Goal: Information Seeking & Learning: Understand process/instructions

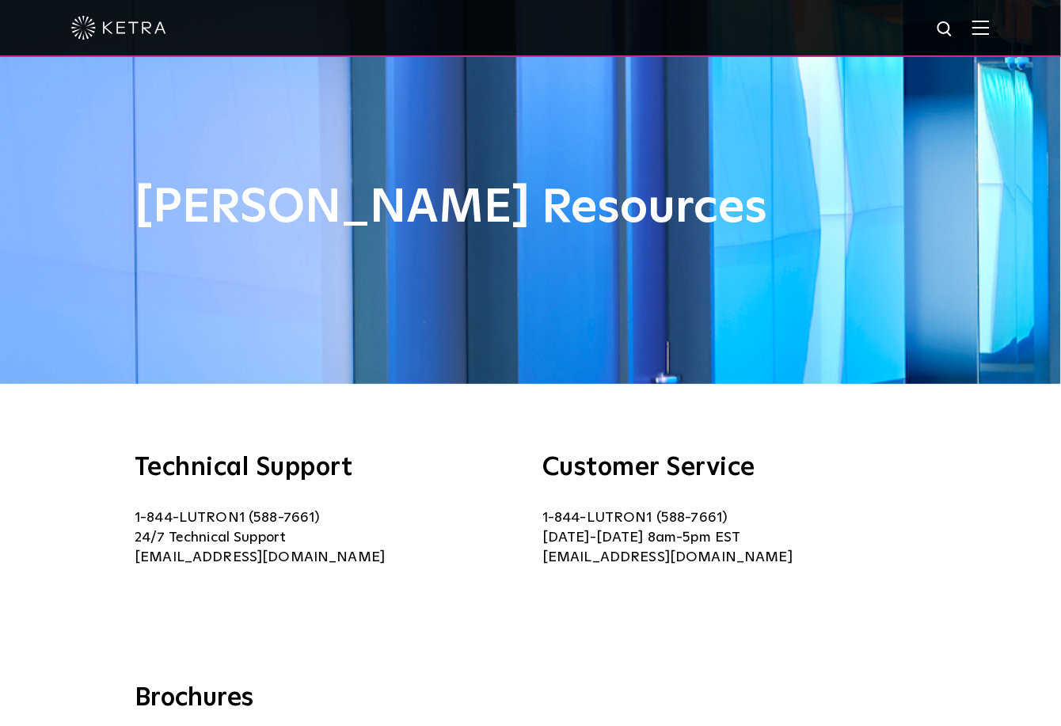
click at [989, 25] on img at bounding box center [980, 27] width 17 height 15
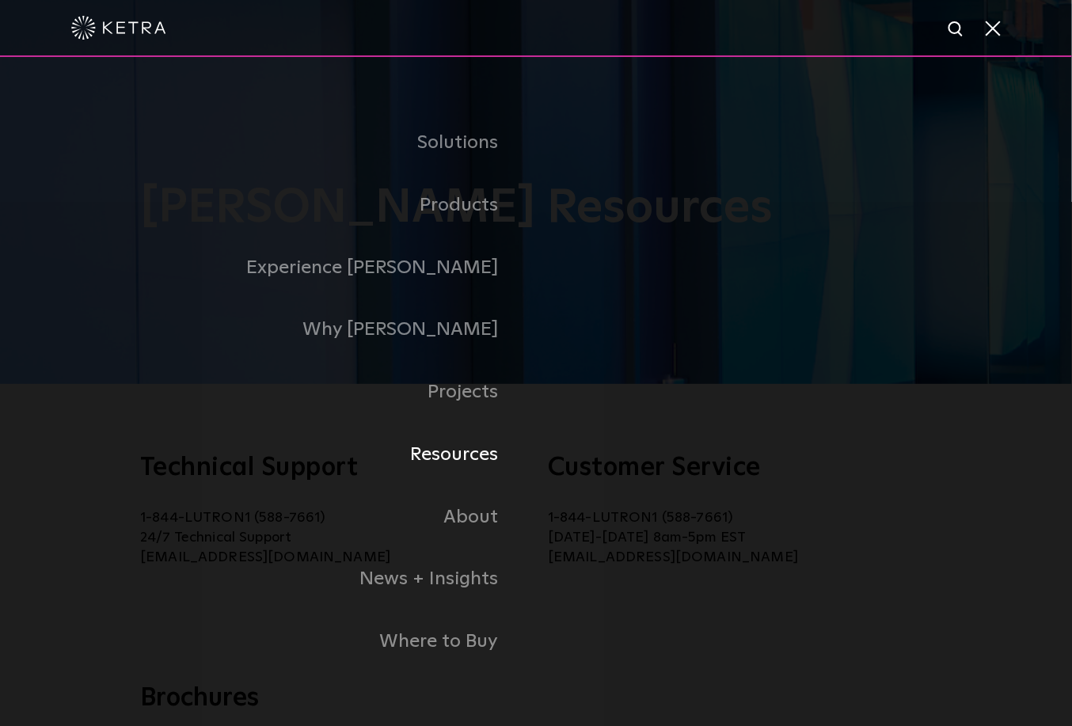
click at [484, 457] on link "Resources" at bounding box center [310, 454] width 451 height 63
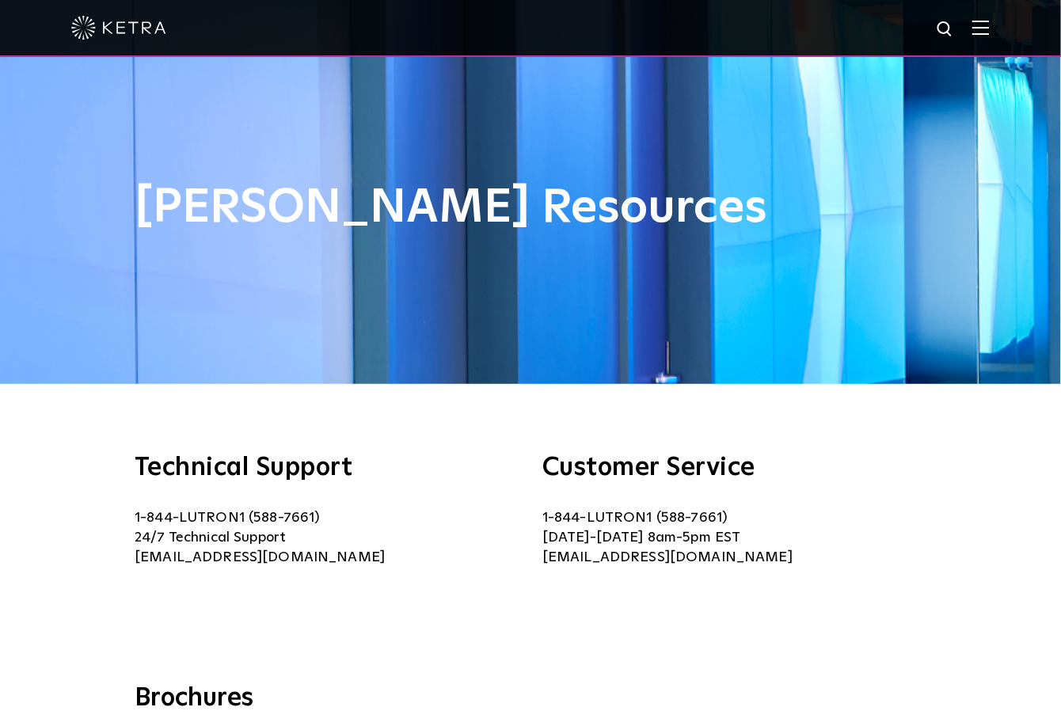
click at [955, 29] on img at bounding box center [945, 30] width 20 height 20
type input "WARRANTY"
click at [895, 17] on button "Search" at bounding box center [907, 29] width 24 height 24
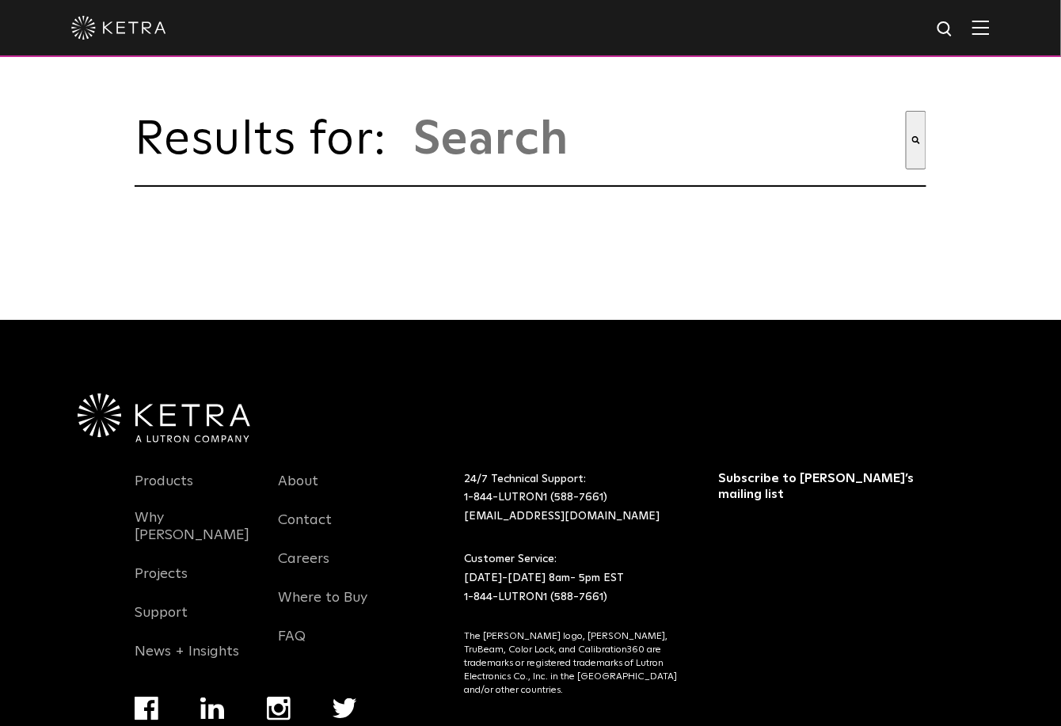
type input "warranty"
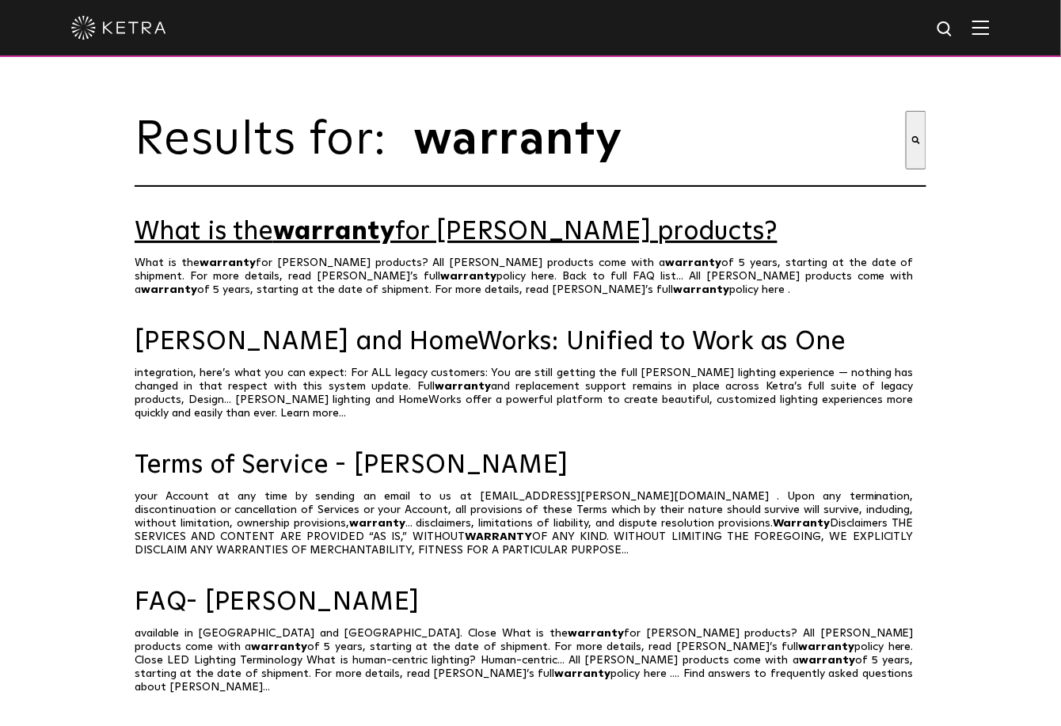
click at [321, 240] on span "warranty" at bounding box center [334, 231] width 122 height 25
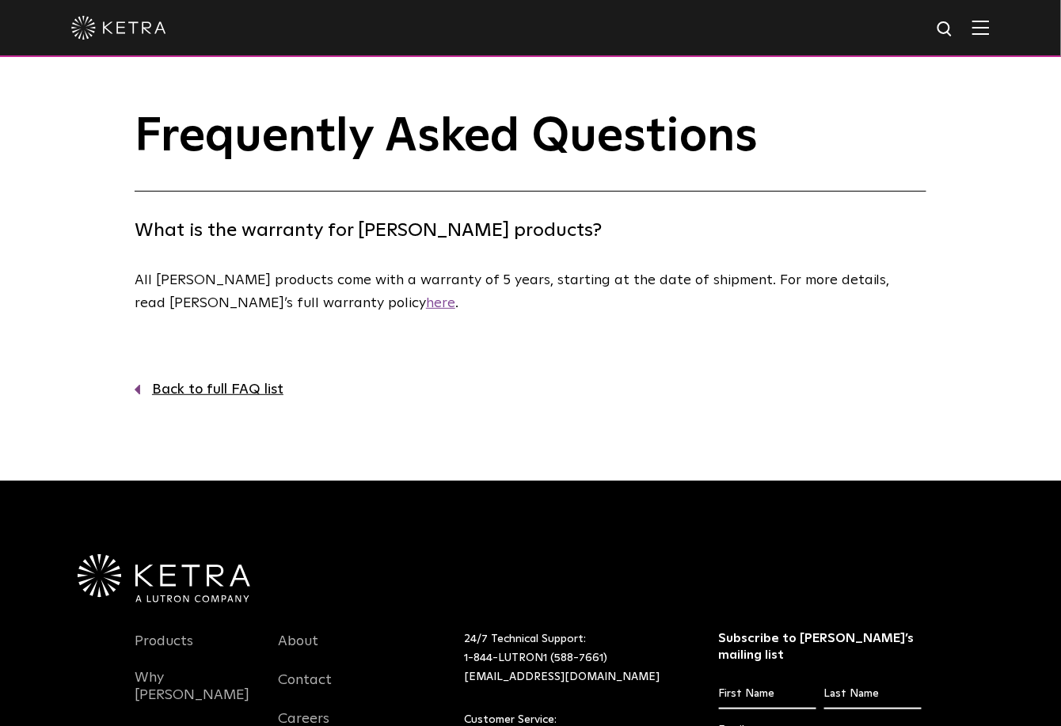
click at [426, 305] on link "here" at bounding box center [440, 303] width 29 height 14
click at [952, 29] on img at bounding box center [945, 30] width 20 height 20
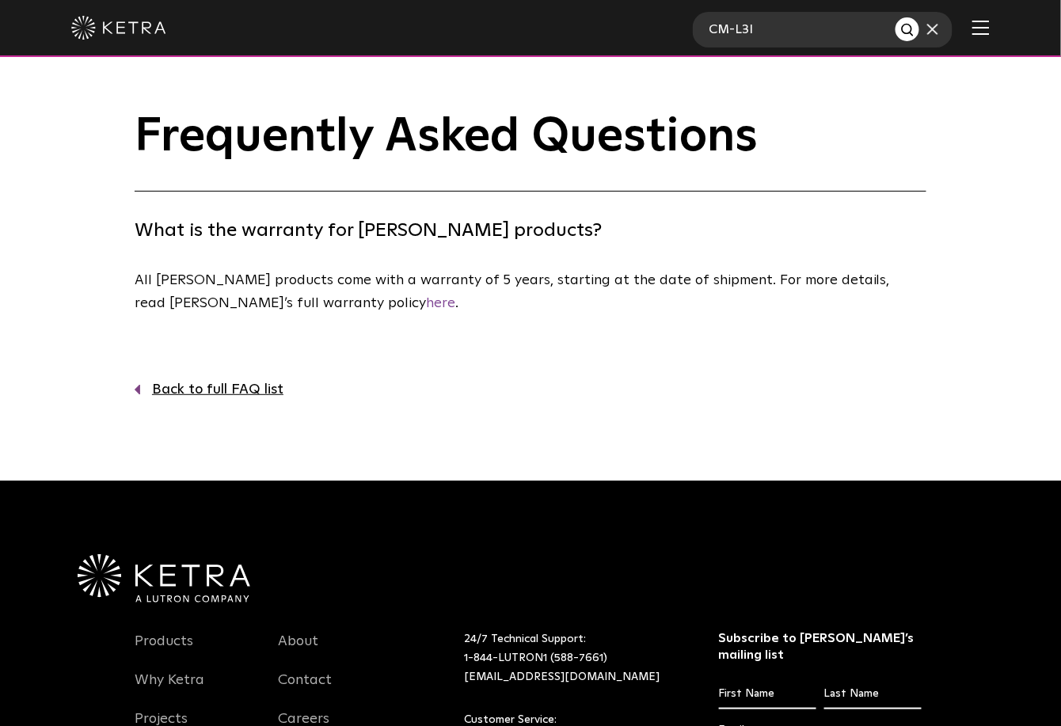
type input "CM-L3I"
click at [895, 17] on button "Search" at bounding box center [907, 29] width 24 height 24
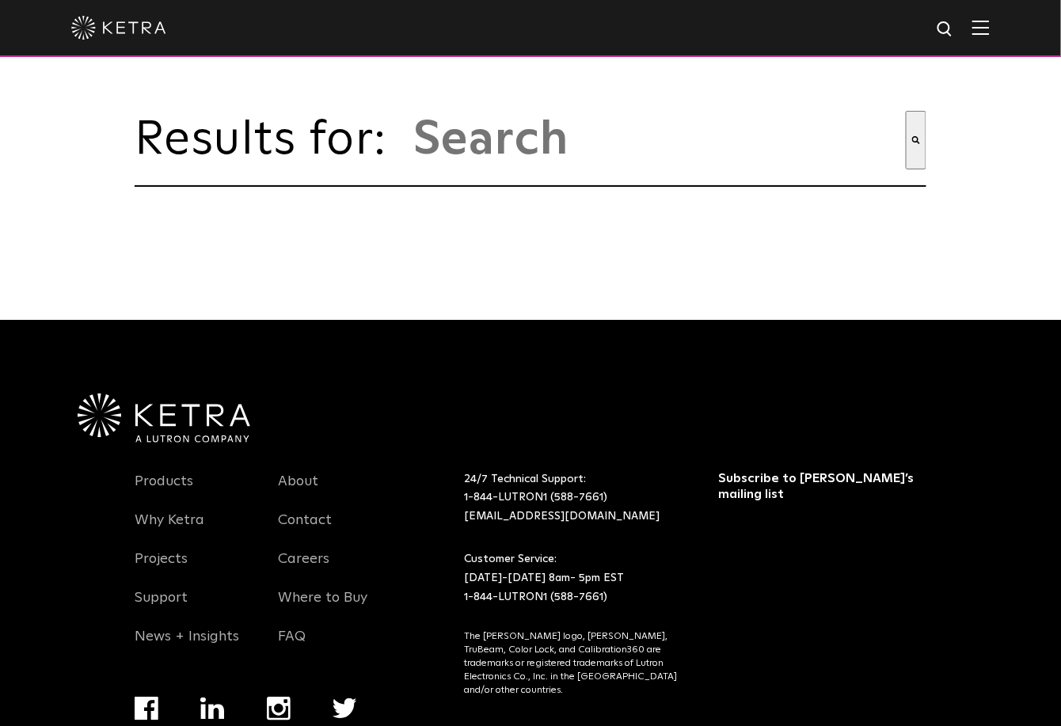
type input "cm-l3i"
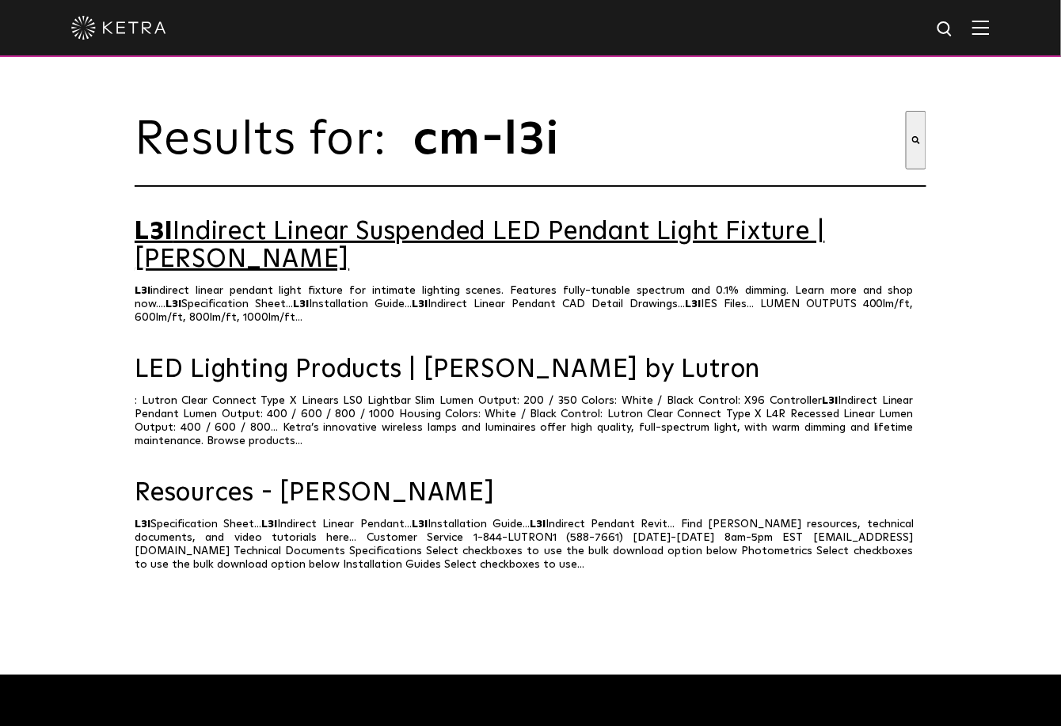
click at [395, 242] on link "L3I Indirect Linear Suspended LED Pendant Light Fixture | [PERSON_NAME]" at bounding box center [530, 245] width 791 height 55
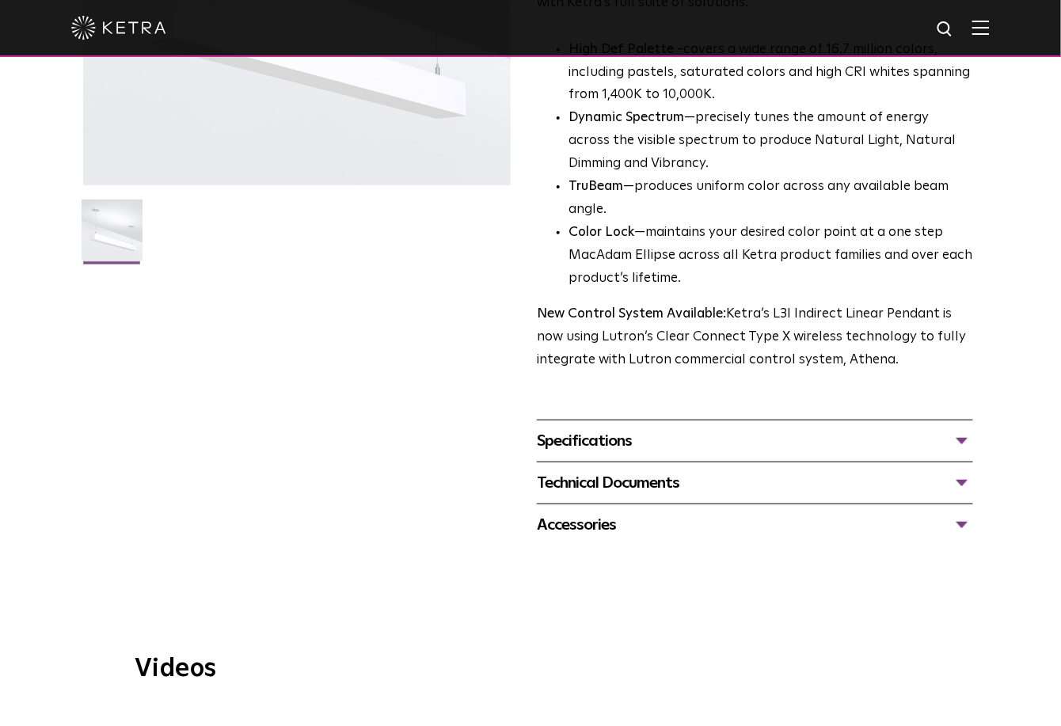
scroll to position [359, 0]
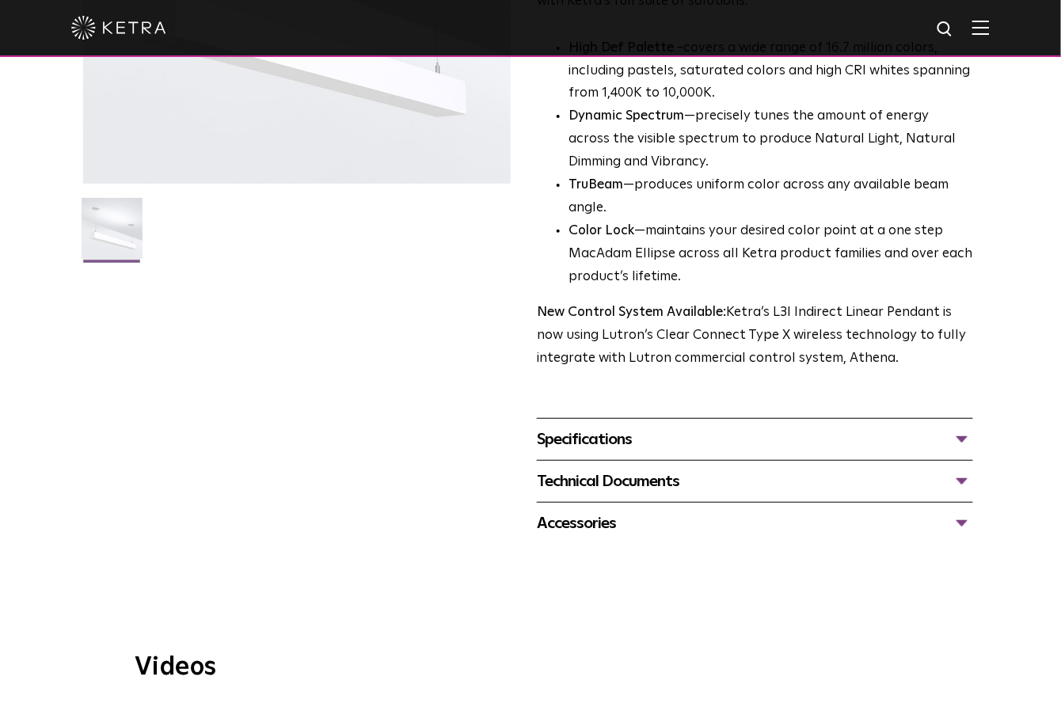
click at [963, 437] on div "Specifications" at bounding box center [755, 439] width 436 height 25
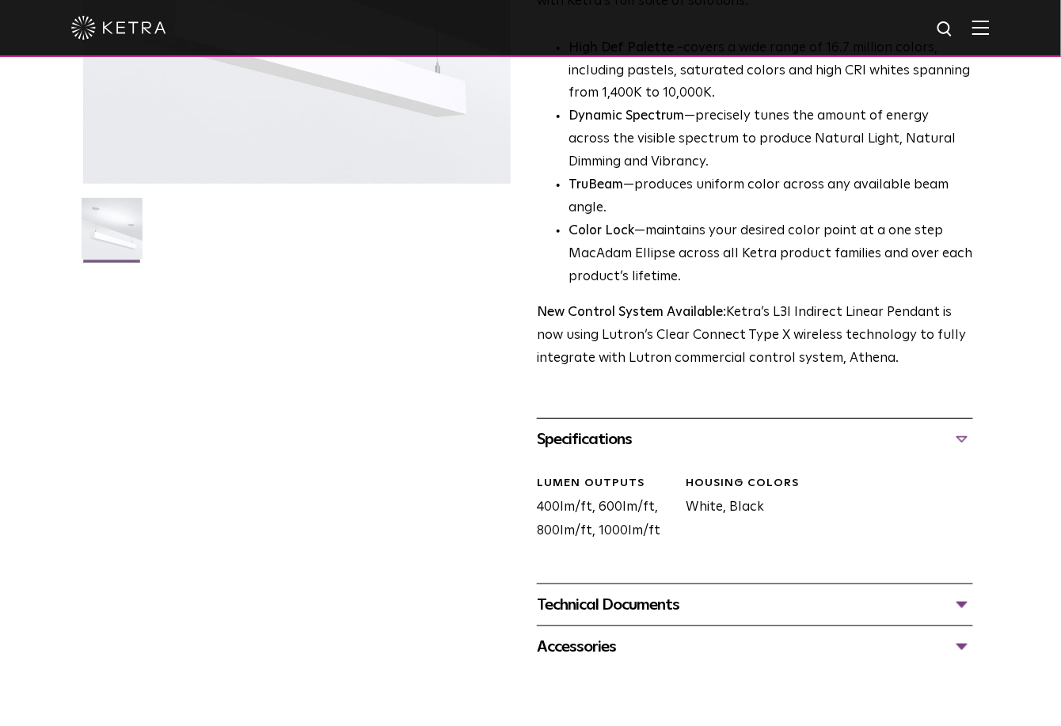
click at [966, 435] on div "Specifications" at bounding box center [755, 439] width 436 height 25
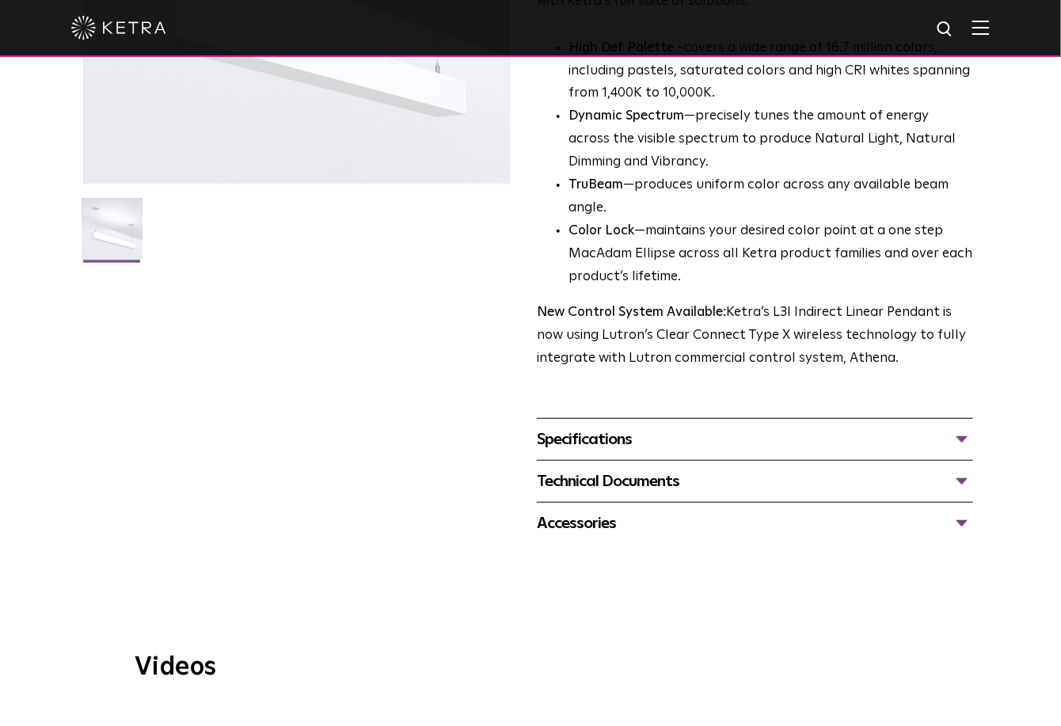
click at [965, 481] on div "Technical Documents" at bounding box center [755, 481] width 436 height 25
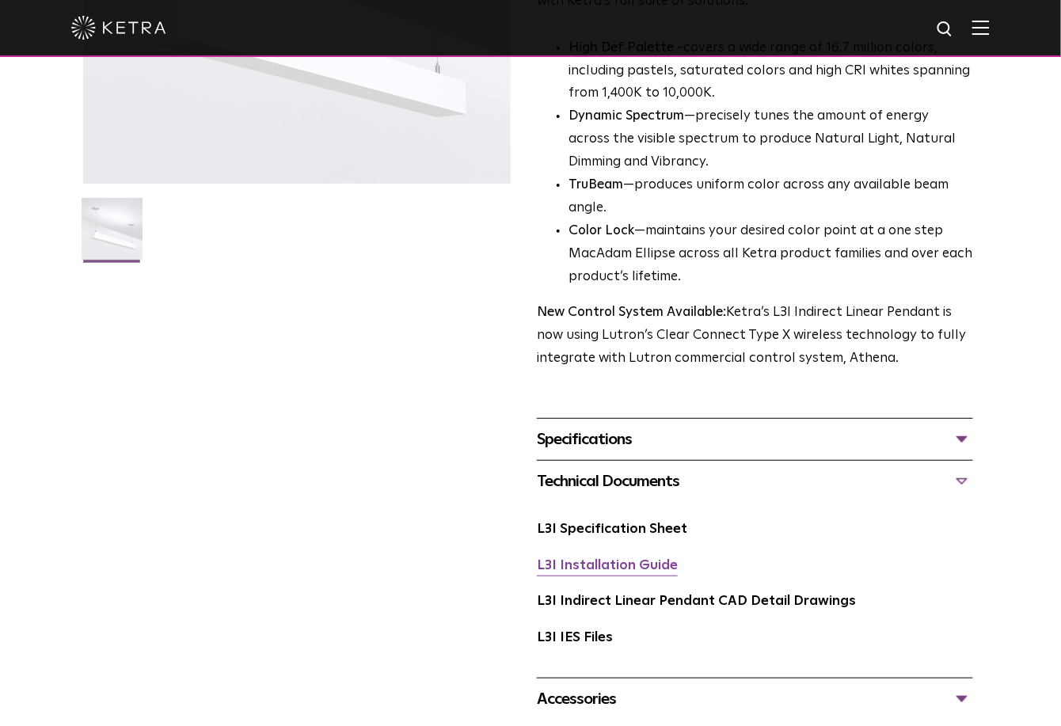
click at [613, 559] on link "L3I Installation Guide" at bounding box center [607, 565] width 141 height 13
